Goal: Navigation & Orientation: Find specific page/section

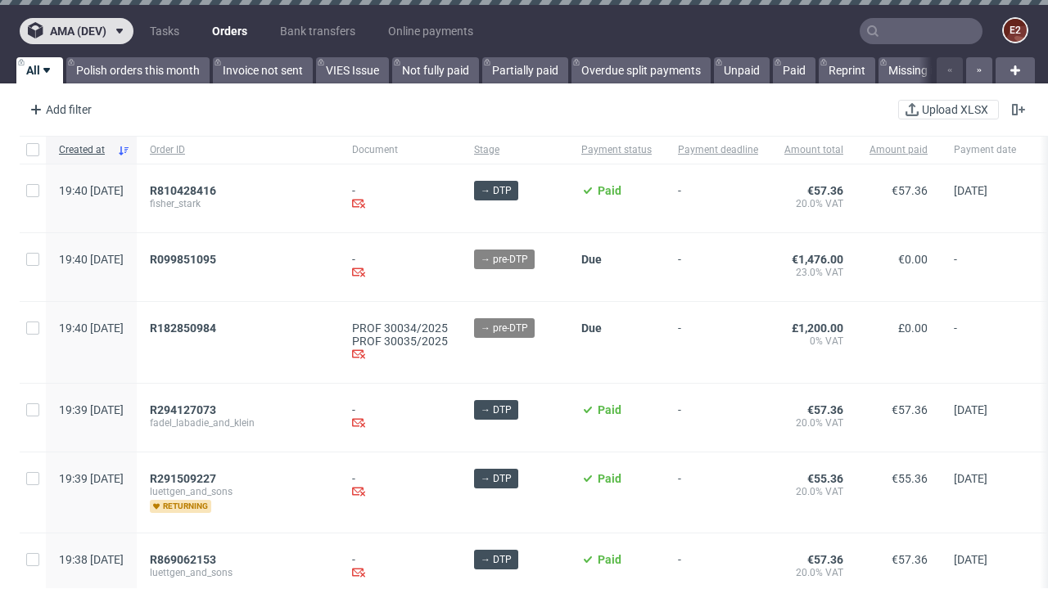
click at [76, 31] on span "ama (dev)" at bounding box center [78, 30] width 56 height 11
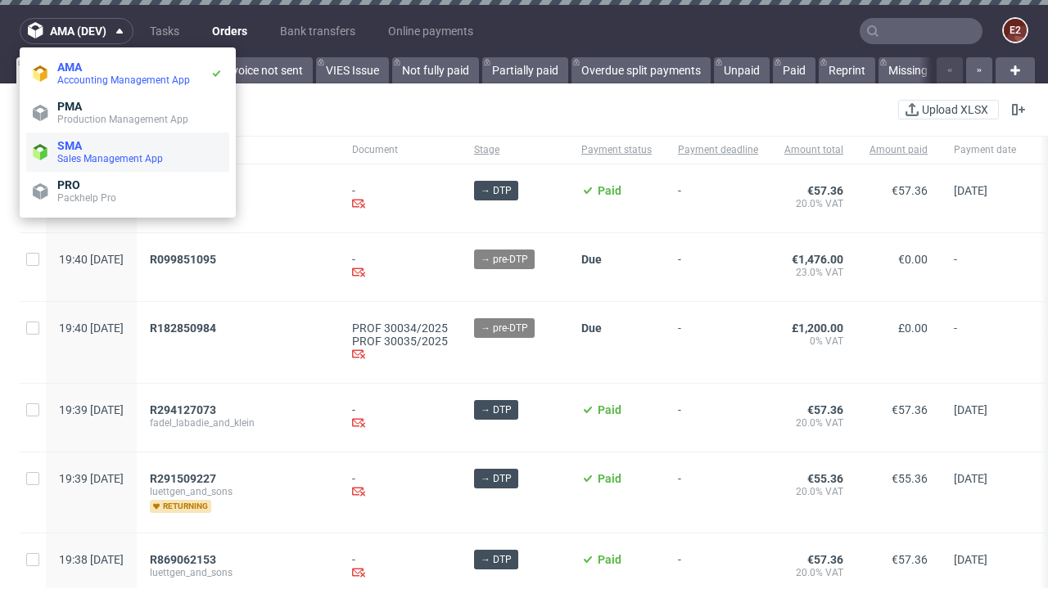
click at [128, 152] on span "Sales Management App" at bounding box center [139, 158] width 165 height 13
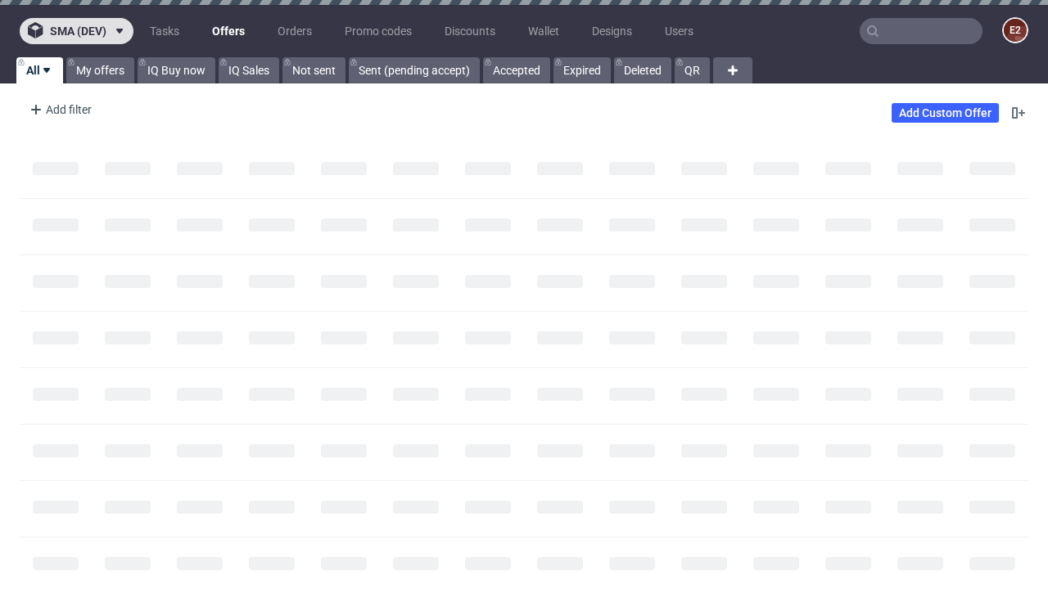
click at [76, 31] on span "sma (dev)" at bounding box center [78, 30] width 56 height 11
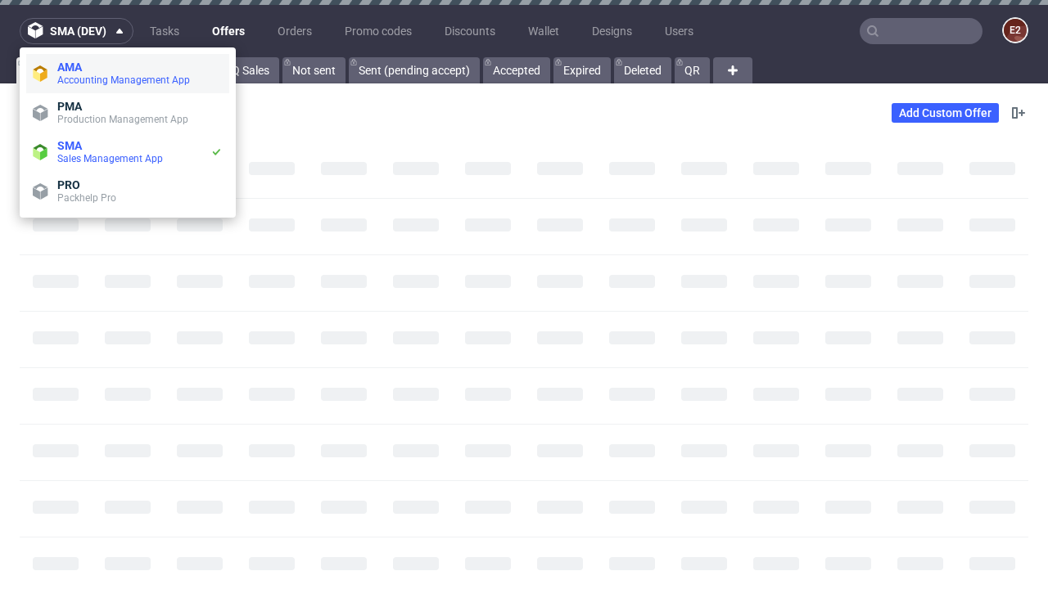
click at [128, 74] on span "Accounting Management App" at bounding box center [139, 80] width 165 height 13
